Goal: Information Seeking & Learning: Learn about a topic

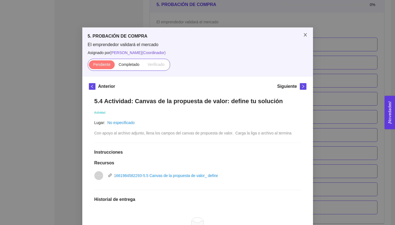
click at [303, 35] on icon "close" at bounding box center [305, 35] width 4 height 4
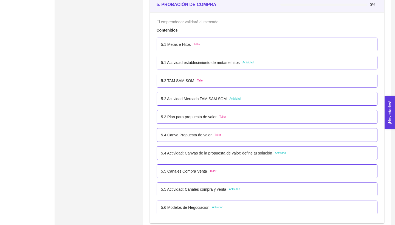
click at [184, 82] on p "5.2 TAM SAM SOM" at bounding box center [177, 81] width 33 height 6
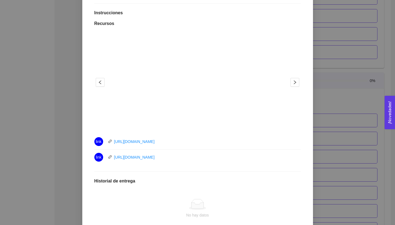
scroll to position [181, 0]
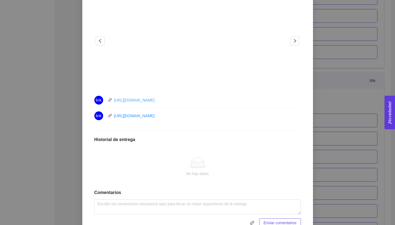
click at [152, 100] on link "[URL][DOMAIN_NAME]" at bounding box center [134, 100] width 41 height 4
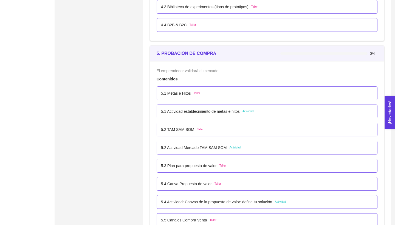
scroll to position [1004, 0]
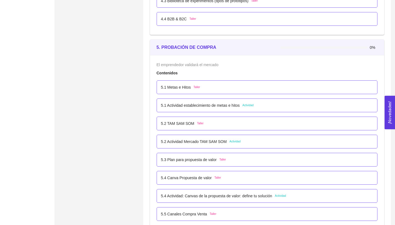
click at [190, 126] on p "5.2 TAM SAM SOM" at bounding box center [177, 123] width 33 height 6
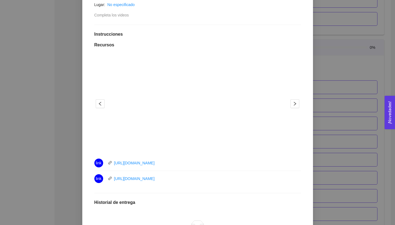
scroll to position [118, 0]
drag, startPoint x: 186, startPoint y: 163, endPoint x: 113, endPoint y: 163, distance: 73.2
click at [113, 163] on div "link https://youtu.be/al57KtbtNRw" at bounding box center [155, 162] width 123 height 9
copy link "[URL][DOMAIN_NAME]"
click at [176, 174] on div "link https://youtu.be/jzOQA7s1mSA" at bounding box center [155, 178] width 123 height 9
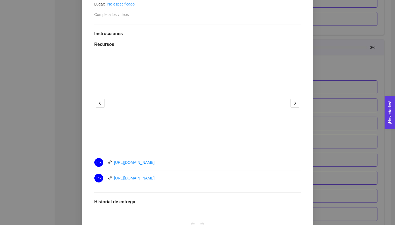
drag, startPoint x: 176, startPoint y: 179, endPoint x: 114, endPoint y: 178, distance: 62.8
click at [114, 178] on div "link https://youtu.be/jzOQA7s1mSA" at bounding box center [155, 178] width 123 height 9
copy link "[URL][DOMAIN_NAME]"
